Goal: Task Accomplishment & Management: Manage account settings

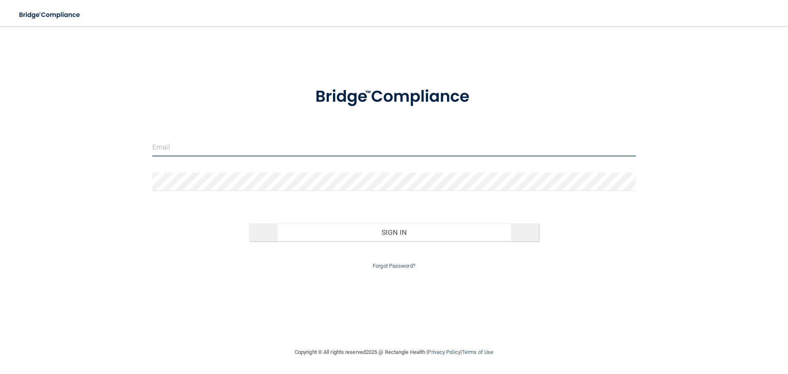
type input "[EMAIL_ADDRESS][DOMAIN_NAME]"
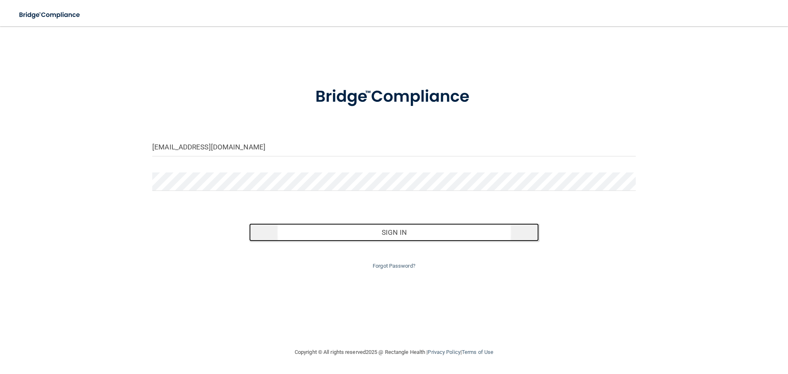
click at [406, 233] on button "Sign In" at bounding box center [394, 232] width 290 height 18
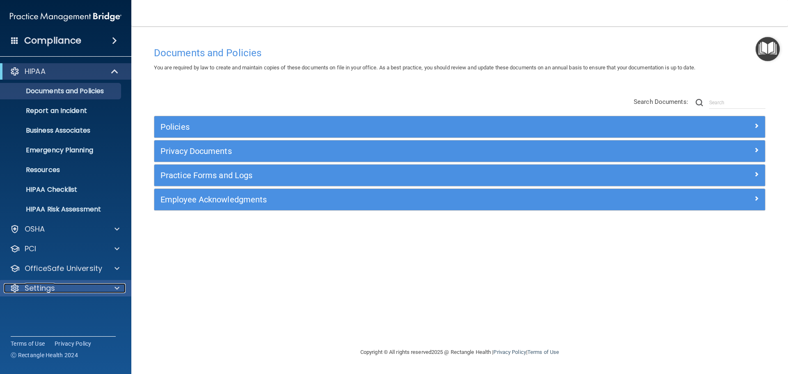
click at [59, 285] on div "Settings" at bounding box center [55, 288] width 102 height 10
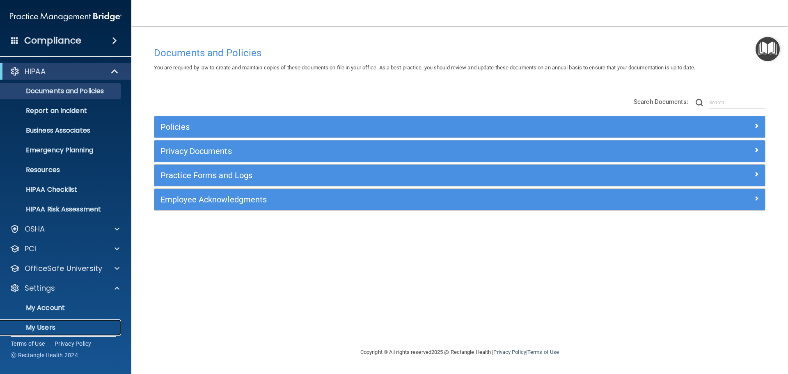
click at [44, 326] on p "My Users" at bounding box center [61, 327] width 112 height 8
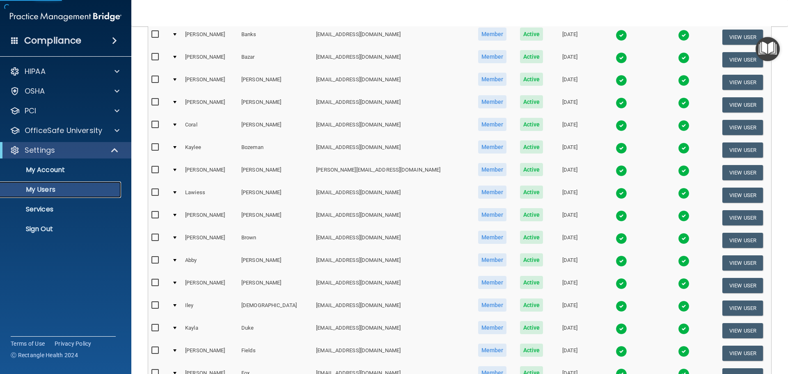
scroll to position [305, 0]
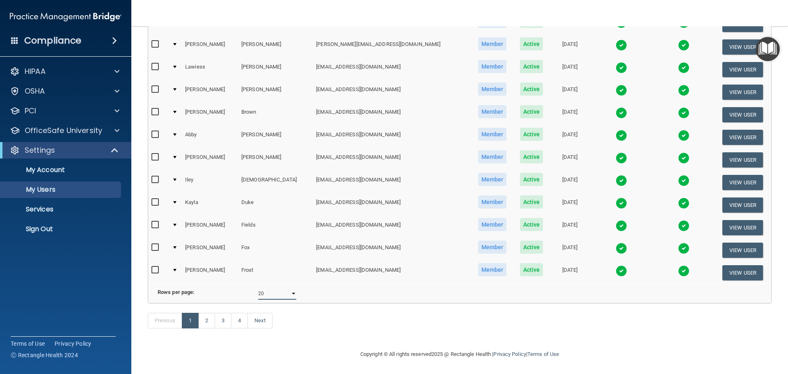
click at [284, 291] on select "10 20 30 40 all" at bounding box center [277, 293] width 38 height 12
select select "80"
click at [258, 287] on select "10 20 30 40 all" at bounding box center [277, 293] width 38 height 12
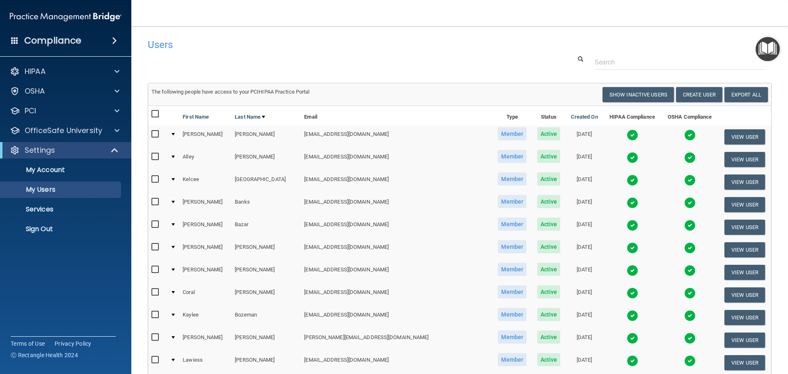
click at [275, 52] on div "Users" at bounding box center [327, 44] width 371 height 20
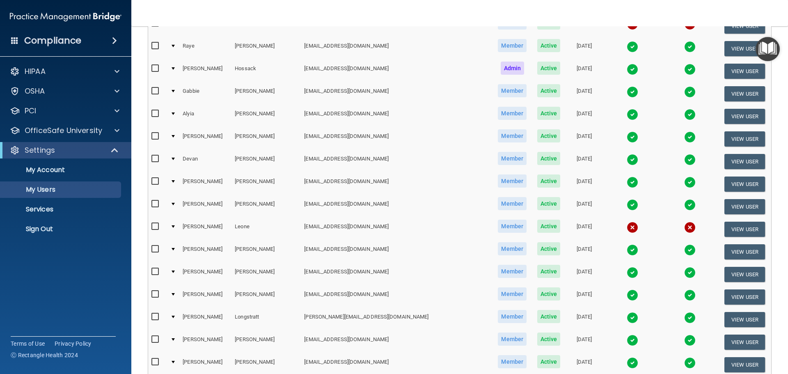
scroll to position [739, 0]
